Goal: Information Seeking & Learning: Learn about a topic

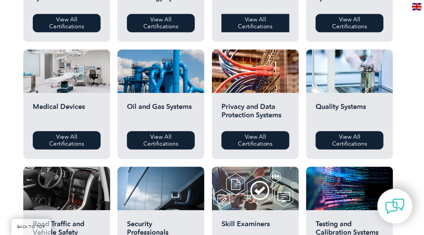
scroll to position [477, 0]
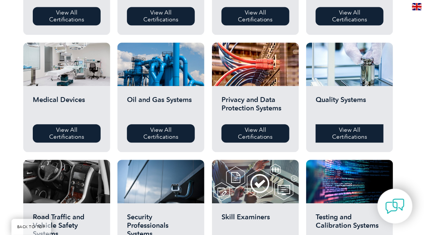
click at [340, 135] on link "View All Certifications" at bounding box center [350, 133] width 68 height 18
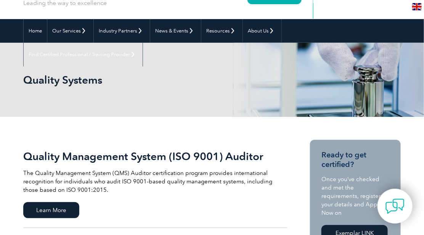
scroll to position [95, 0]
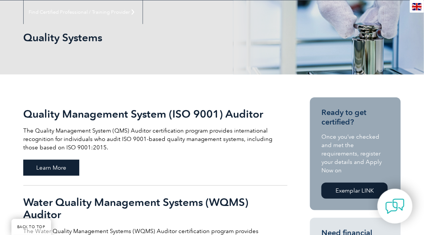
click at [51, 166] on span "Learn More" at bounding box center [51, 167] width 56 height 16
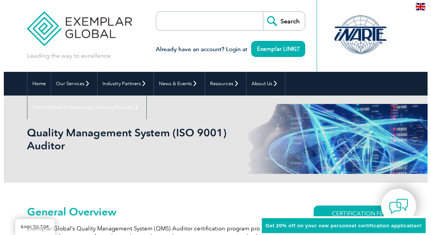
scroll to position [174, 0]
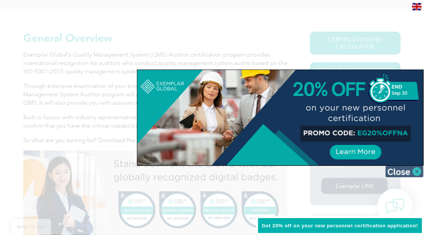
click at [412, 169] on img at bounding box center [405, 171] width 38 height 11
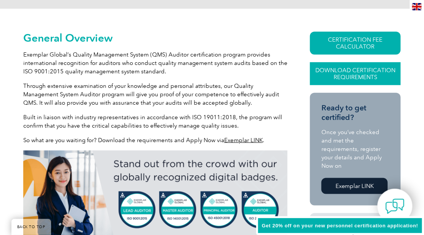
click at [375, 75] on link "Download Certification Requirements" at bounding box center [355, 73] width 91 height 23
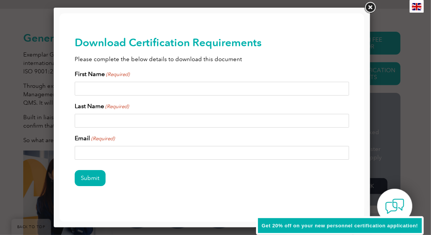
scroll to position [0, 0]
click at [371, 8] on link at bounding box center [371, 8] width 14 height 14
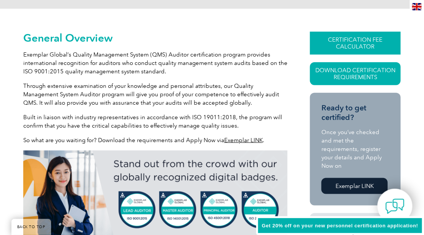
click at [360, 47] on link "CERTIFICATION FEE CALCULATOR" at bounding box center [355, 43] width 91 height 23
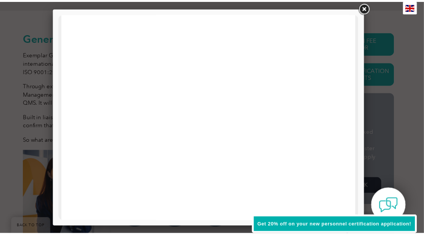
scroll to position [385, 0]
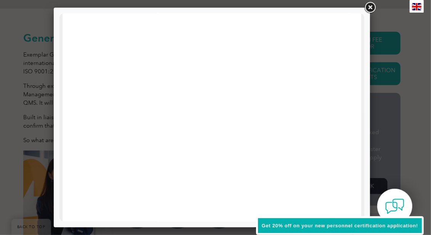
click at [369, 8] on link at bounding box center [371, 8] width 14 height 14
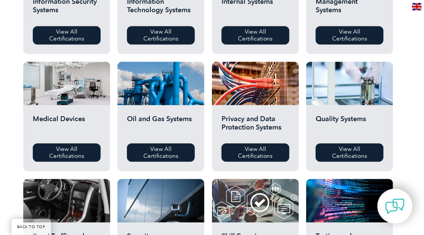
scroll to position [477, 0]
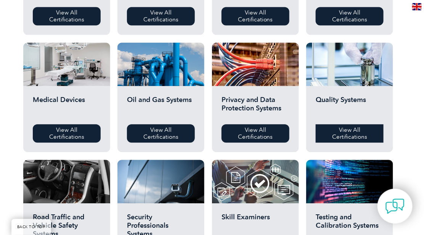
click at [340, 131] on link "View All Certifications" at bounding box center [350, 133] width 68 height 18
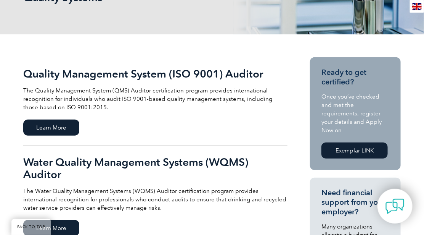
scroll to position [143, 0]
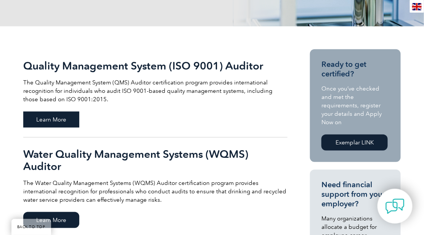
click at [64, 117] on span "Learn More" at bounding box center [51, 119] width 56 height 16
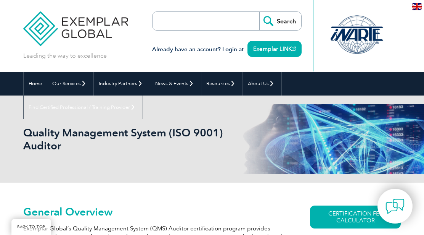
scroll to position [126, 0]
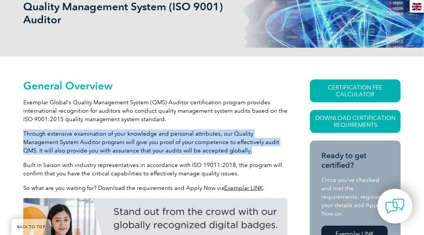
drag, startPoint x: 24, startPoint y: 131, endPoint x: 268, endPoint y: 150, distance: 245.3
click at [268, 150] on p "Through extensive examination of your knowledge and personal attributes, our Qu…" at bounding box center [155, 141] width 264 height 25
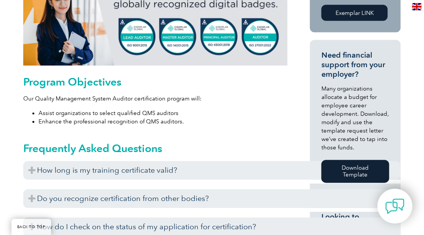
scroll to position [364, 0]
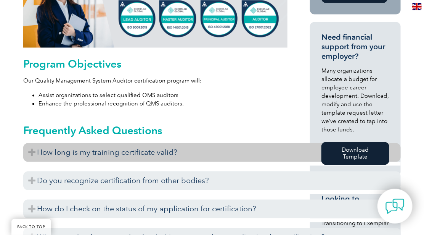
click at [48, 153] on h3 "How long is my training certificate valid?" at bounding box center [212, 152] width 378 height 19
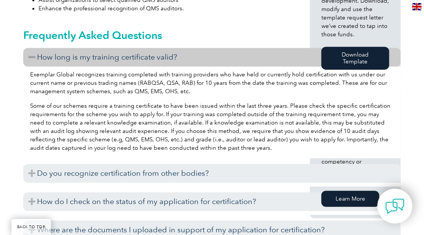
scroll to position [460, 0]
click at [156, 85] on p "Exemplar Global recognizes training completed with training providers who have …" at bounding box center [212, 82] width 364 height 25
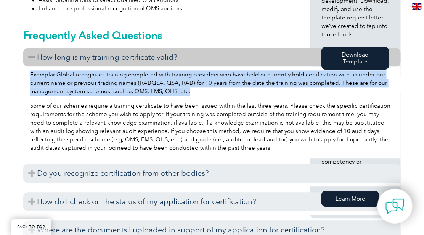
drag, startPoint x: 36, startPoint y: 73, endPoint x: 275, endPoint y: 93, distance: 239.6
click at [275, 93] on p "Exemplar Global recognizes training completed with training providers who have …" at bounding box center [212, 82] width 364 height 25
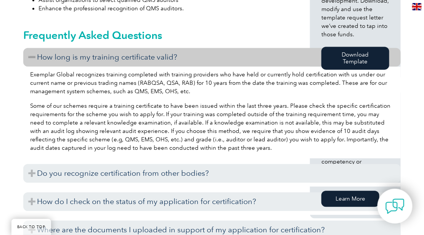
click at [101, 99] on div "Exemplar Global recognizes training completed with training providers who have …" at bounding box center [212, 112] width 378 height 92
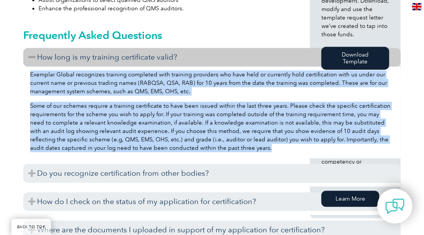
drag, startPoint x: 31, startPoint y: 73, endPoint x: 244, endPoint y: 149, distance: 226.5
click at [246, 146] on div "Exemplar Global recognizes training completed with training providers who have …" at bounding box center [212, 112] width 378 height 92
copy div "Exemplar Global recognizes training completed with training providers who have …"
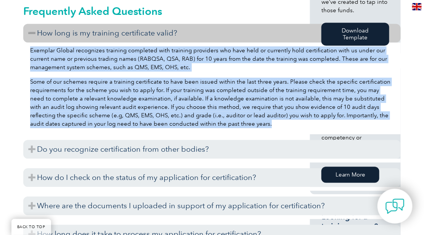
scroll to position [507, 0]
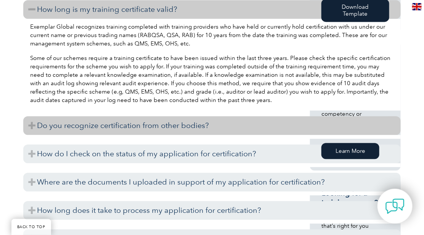
click at [135, 126] on h3 "Do you recognize certification from other bodies?" at bounding box center [212, 125] width 378 height 19
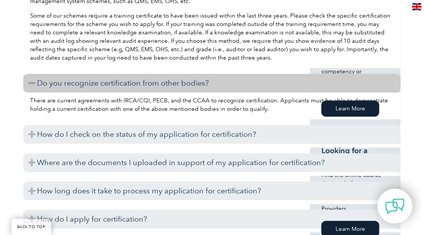
scroll to position [555, 0]
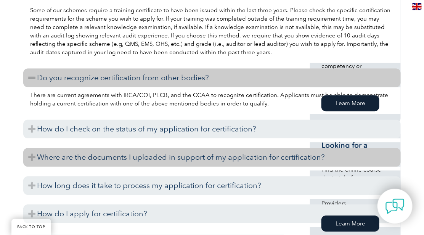
click at [129, 157] on h3 "Where are the documents I uploaded in support of my application for certificati…" at bounding box center [212, 157] width 378 height 19
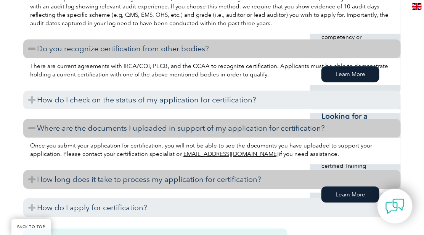
scroll to position [603, 0]
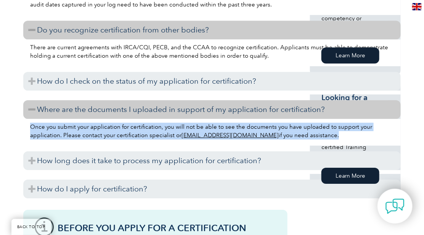
drag, startPoint x: 30, startPoint y: 127, endPoint x: 303, endPoint y: 139, distance: 273.4
click at [303, 139] on div "Once you submit your application for certification, you will not be able to see…" at bounding box center [212, 132] width 378 height 27
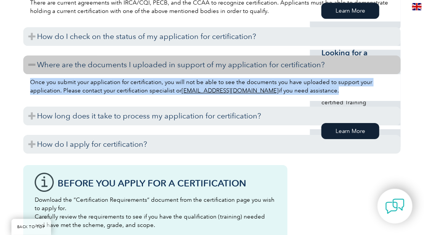
scroll to position [650, 0]
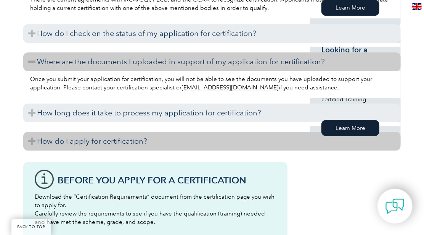
click at [122, 136] on h3 "How do I apply for certification?" at bounding box center [212, 141] width 378 height 19
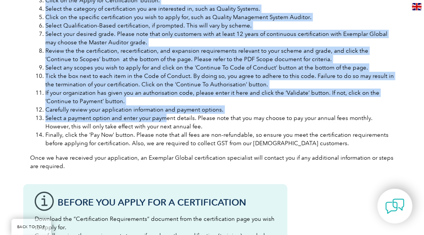
scroll to position [937, 0]
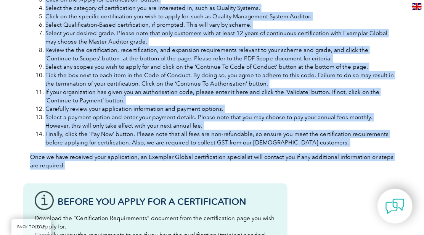
drag, startPoint x: 31, startPoint y: 111, endPoint x: 185, endPoint y: 166, distance: 163.3
click at [185, 166] on div "Before you apply for certification, please ensure that you meet all the require…" at bounding box center [212, 19] width 378 height 311
copy div "Before you apply for certification, please ensure that you meet all the require…"
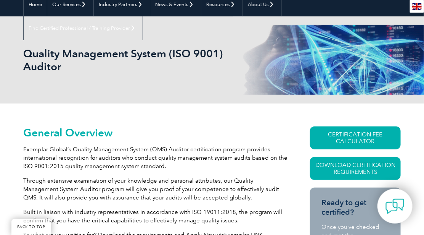
scroll to position [126, 0]
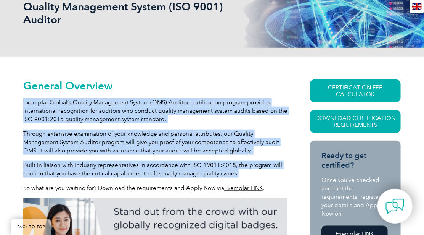
drag, startPoint x: 24, startPoint y: 100, endPoint x: 261, endPoint y: 174, distance: 248.9
copy div "Exemplar Global’s Quality Management System (QMS) Auditor certification program…"
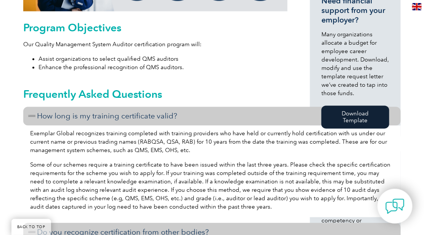
scroll to position [412, 0]
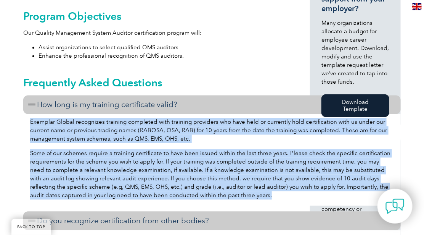
drag, startPoint x: 30, startPoint y: 121, endPoint x: 245, endPoint y: 193, distance: 226.3
click at [245, 193] on div "Exemplar Global recognizes training completed with training providers who have …" at bounding box center [212, 160] width 378 height 92
copy div "Exemplar Global recognizes training completed with training providers who have …"
